Goal: Find specific page/section: Find specific page/section

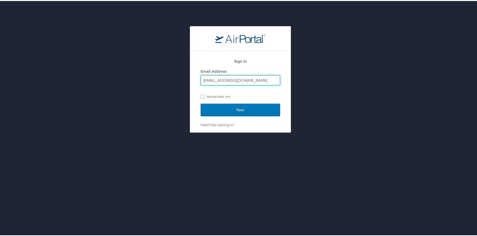
type input "[EMAIL_ADDRESS][DOMAIN_NAME]"
click at [201, 103] on input "Next" at bounding box center [240, 109] width 79 height 13
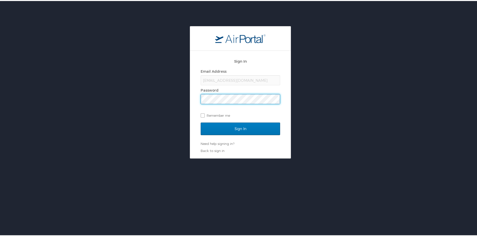
click at [201, 121] on input "Sign In" at bounding box center [240, 127] width 79 height 13
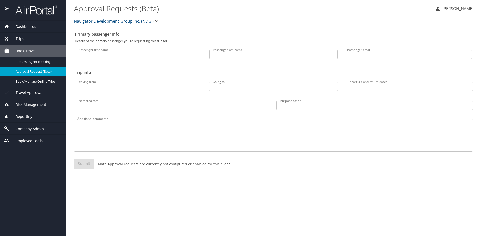
click at [26, 128] on span "Company Admin" at bounding box center [26, 129] width 34 height 6
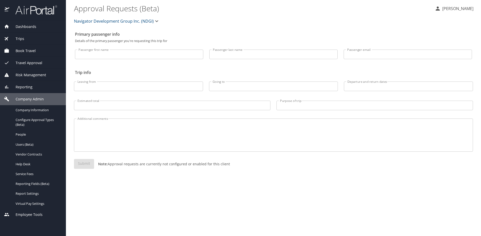
click at [24, 215] on span "Employee Tools" at bounding box center [25, 215] width 33 height 6
